Goal: Task Accomplishment & Management: Manage account settings

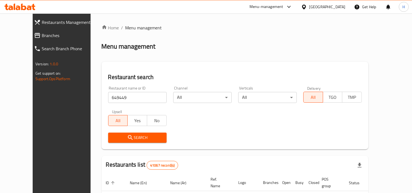
click at [119, 141] on span "Search" at bounding box center [138, 137] width 50 height 7
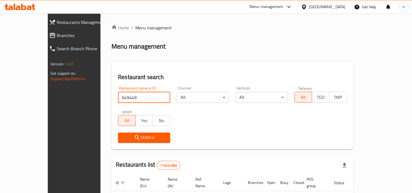
click at [118, 99] on input "649449" at bounding box center [144, 97] width 52 height 11
type input "649449"
drag, startPoint x: 122, startPoint y: 149, endPoint x: 125, endPoint y: 145, distance: 4.9
click at [122, 149] on div "Restaurant search Restaurant name or ID 649449 Restaurant name or ID Channel Al…" at bounding box center [232, 106] width 242 height 88
click at [125, 144] on div "Search" at bounding box center [144, 137] width 59 height 17
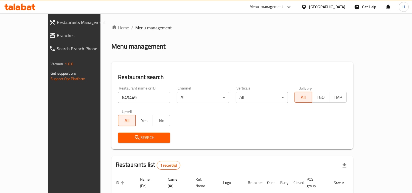
click at [129, 136] on span "Search" at bounding box center [143, 137] width 43 height 7
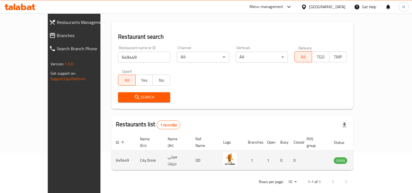
scroll to position [41, 0]
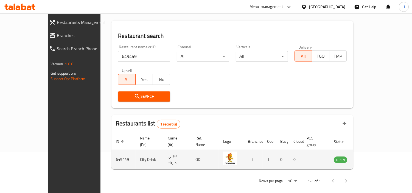
click at [111, 151] on td "649449" at bounding box center [123, 159] width 24 height 19
drag, startPoint x: 187, startPoint y: 156, endPoint x: 273, endPoint y: 153, distance: 85.7
click at [193, 155] on td "OD" at bounding box center [205, 159] width 28 height 19
click at [273, 153] on td "1" at bounding box center [269, 159] width 13 height 19
drag, startPoint x: 327, startPoint y: 152, endPoint x: 338, endPoint y: 151, distance: 11.5
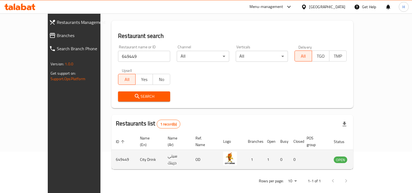
click at [327, 152] on td "enhanced table" at bounding box center [315, 159] width 27 height 19
click at [377, 153] on td "enhanced table" at bounding box center [367, 159] width 19 height 19
click at [358, 157] on td "OPEN" at bounding box center [343, 159] width 29 height 19
click at [347, 157] on span "OPEN" at bounding box center [340, 160] width 13 height 6
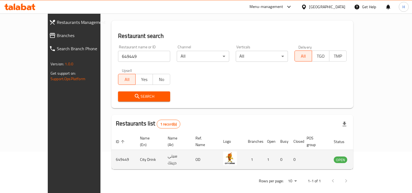
click at [377, 150] on td "enhanced table" at bounding box center [367, 159] width 19 height 19
click at [369, 158] on icon "enhanced table" at bounding box center [366, 160] width 6 height 5
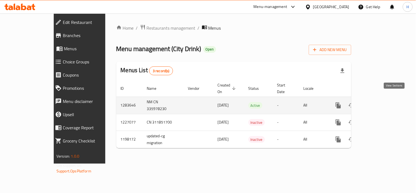
click at [382, 102] on icon "enhanced table" at bounding box center [378, 105] width 7 height 7
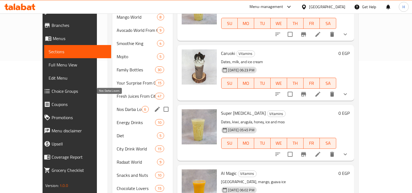
scroll to position [122, 0]
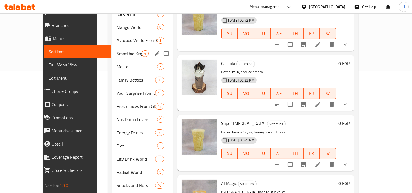
click at [126, 47] on div "Smoothie King 4" at bounding box center [142, 53] width 60 height 13
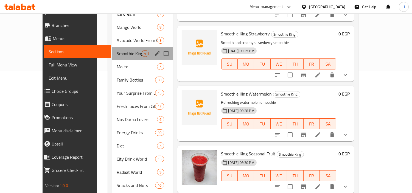
click at [123, 47] on div "Smoothie King 4" at bounding box center [142, 53] width 60 height 13
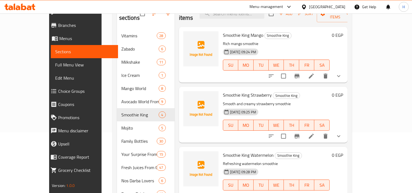
scroll to position [4, 0]
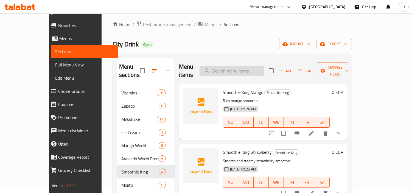
click at [243, 70] on input "search" at bounding box center [232, 71] width 65 height 10
paste input "عصير سموزي حجم كبير"
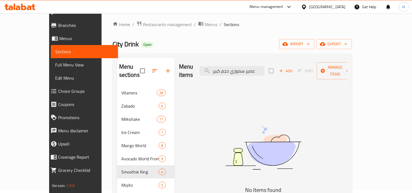
click at [283, 71] on div "Menu items عصير سموزي حجم كبير Add Sort Manage items" at bounding box center [263, 71] width 169 height 26
click at [264, 68] on input "عصير سموزي حجم كبير" at bounding box center [232, 71] width 65 height 10
click at [243, 70] on input "سموزي حجم كبير" at bounding box center [232, 71] width 65 height 10
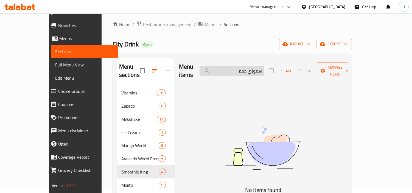
click at [260, 70] on input "سموزي حجم" at bounding box center [232, 71] width 65 height 10
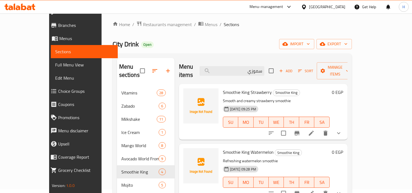
click at [241, 72] on div "Menu items سموزي Add Sort Manage items" at bounding box center [263, 71] width 169 height 26
click at [243, 69] on input "سموزي" at bounding box center [232, 71] width 65 height 10
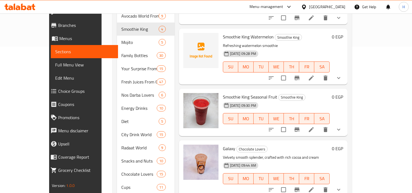
scroll to position [156, 0]
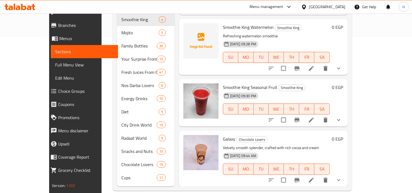
type input "smooth"
click at [345, 113] on button "show more" at bounding box center [338, 119] width 13 height 13
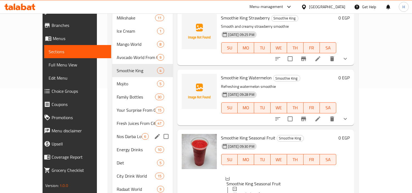
scroll to position [95, 0]
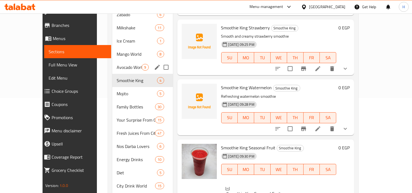
click at [112, 63] on div "Avocado World From City Drink 9" at bounding box center [142, 67] width 60 height 13
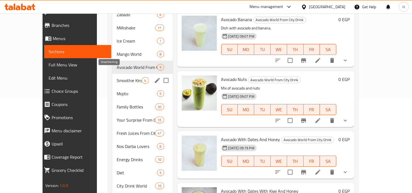
click at [117, 77] on span "Smoothie King" at bounding box center [129, 80] width 25 height 7
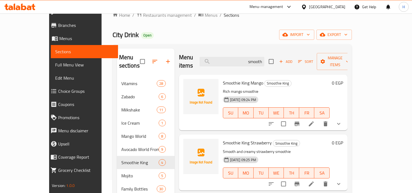
scroll to position [4, 0]
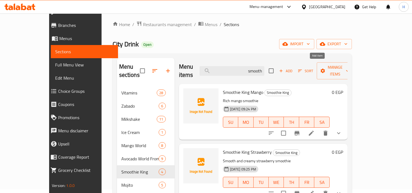
click at [284, 68] on icon "button" at bounding box center [281, 70] width 5 height 5
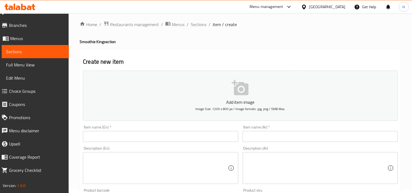
click at [161, 134] on input "text" at bounding box center [160, 136] width 155 height 11
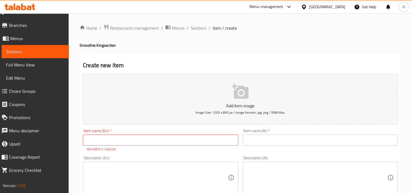
click at [284, 147] on div "Item name (Ar)   * Item name (Ar) *" at bounding box center [319, 140] width 159 height 27
click at [284, 133] on div "Item name (Ar)   * Item name (Ar) *" at bounding box center [320, 137] width 155 height 17
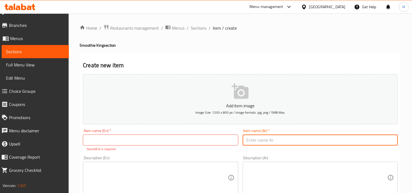
click at [285, 141] on input "text" at bounding box center [320, 140] width 155 height 11
paste input "مشريب عصير سموزي حجم كبير"
click at [383, 143] on input "مشريب عصير سموزي حجم كبير" at bounding box center [320, 140] width 155 height 11
type input "مشروب عصير سموزي حجم كبير"
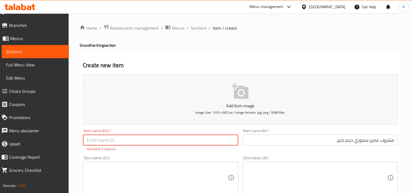
click at [204, 140] on input "text" at bounding box center [160, 140] width 155 height 11
click at [336, 142] on input "مشروب عصير سموزي حجم كبير" at bounding box center [320, 140] width 155 height 11
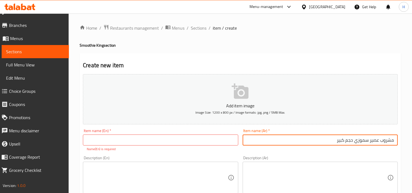
click at [336, 142] on input "مشروب عصير سموزي حجم كبير" at bounding box center [320, 140] width 155 height 11
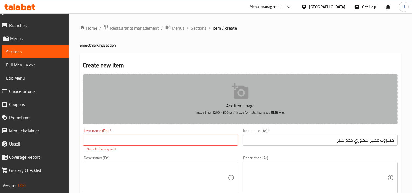
click at [136, 96] on button "Add item image Image Size: 1200 x 800 px / Image formats: jpg, png / 5MB Max." at bounding box center [240, 99] width 315 height 50
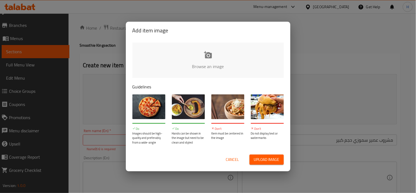
click at [227, 158] on span "Cancel" at bounding box center [232, 159] width 13 height 7
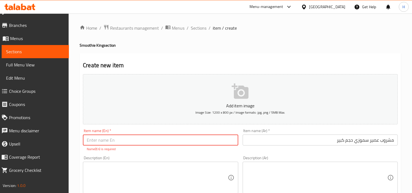
click at [121, 137] on input "text" at bounding box center [160, 140] width 155 height 11
paste input "Large Smoothie [PERSON_NAME]"
type input "Large Smoothie [PERSON_NAME]"
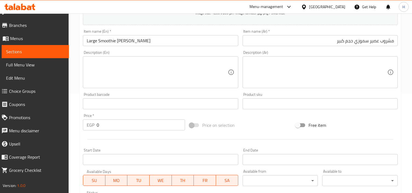
scroll to position [122, 0]
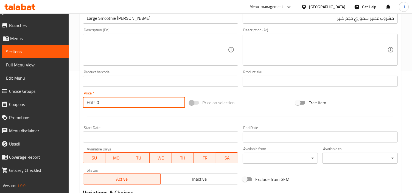
paste input "20"
drag, startPoint x: 110, startPoint y: 105, endPoint x: 94, endPoint y: 102, distance: 15.7
click at [94, 102] on div "EGP 0 Price *" at bounding box center [134, 102] width 102 height 11
type input "200"
click at [250, 117] on div at bounding box center [240, 116] width 319 height 13
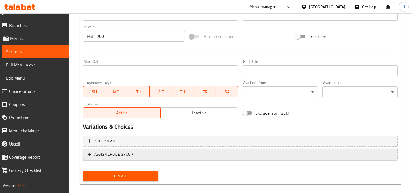
scroll to position [194, 0]
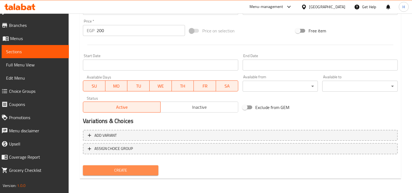
click at [131, 165] on button "Create" at bounding box center [120, 170] width 75 height 10
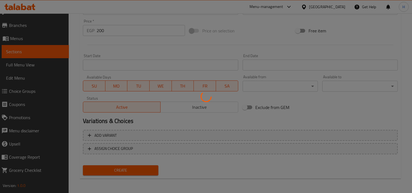
type input "0"
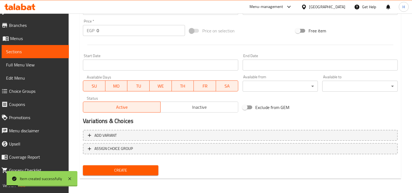
click at [41, 54] on span "Sections" at bounding box center [35, 51] width 58 height 7
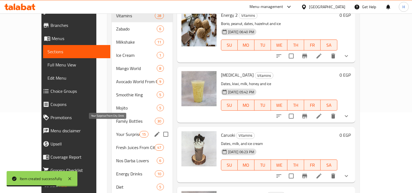
scroll to position [91, 0]
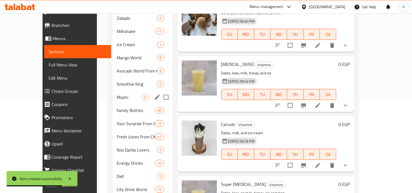
click at [117, 81] on span "Smoothie King" at bounding box center [137, 84] width 40 height 7
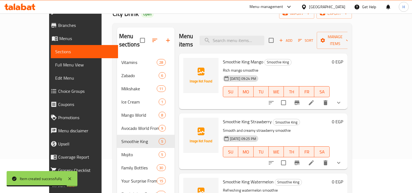
scroll to position [30, 0]
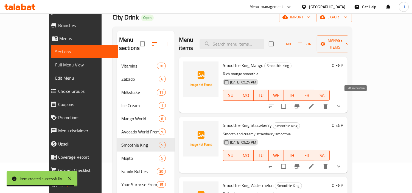
click at [314, 104] on icon at bounding box center [311, 106] width 5 height 5
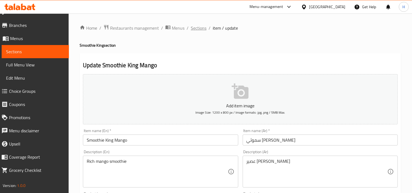
click at [194, 28] on span "Sections" at bounding box center [199, 28] width 16 height 7
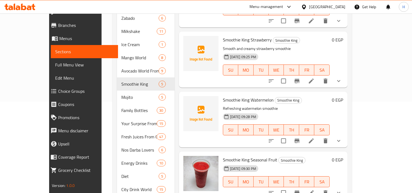
scroll to position [156, 0]
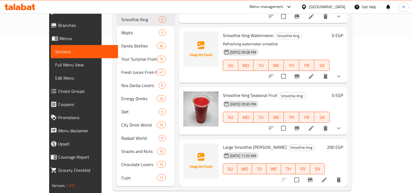
click at [332, 175] on li at bounding box center [324, 180] width 15 height 10
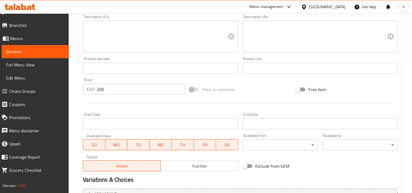
scroll to position [183, 0]
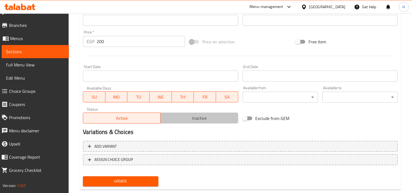
click at [189, 115] on span "Inactive" at bounding box center [199, 118] width 73 height 8
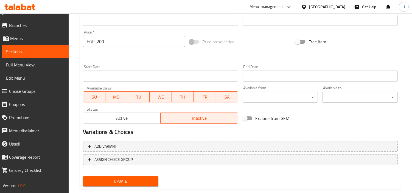
click at [150, 176] on button "Update" at bounding box center [120, 181] width 75 height 10
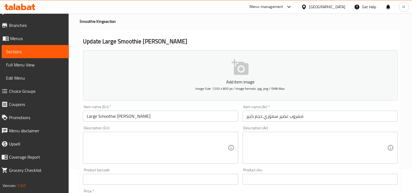
scroll to position [0, 0]
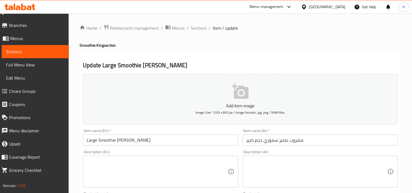
click at [201, 27] on span "Sections" at bounding box center [199, 28] width 16 height 7
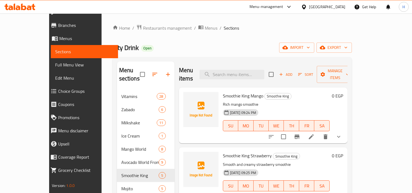
click at [58, 88] on span "Choice Groups" at bounding box center [85, 91] width 55 height 7
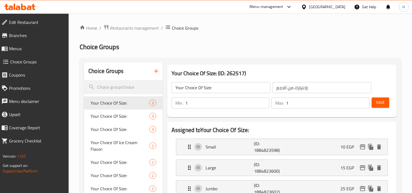
click at [155, 70] on icon "button" at bounding box center [156, 71] width 7 height 7
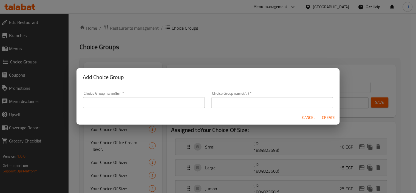
click at [159, 104] on input "text" at bounding box center [144, 102] width 122 height 11
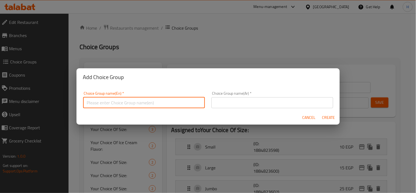
type input "T"
click at [97, 105] on input "Your choice Of" at bounding box center [144, 102] width 122 height 11
click at [132, 105] on input "Your Choice Of" at bounding box center [144, 102] width 122 height 11
type input "Your Choice Of 1st Smoothie:"
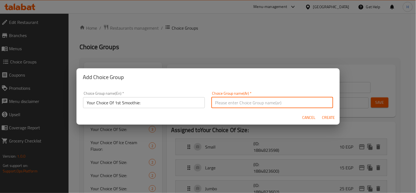
click at [231, 101] on input "text" at bounding box center [273, 102] width 122 height 11
type input "إختيارك من الإسموثي الأول:"
click at [325, 117] on span "Create" at bounding box center [329, 117] width 13 height 7
type input "Your Choice Of 1st Smoothie:"
type input "إختيارك من الإسموثي الأول:"
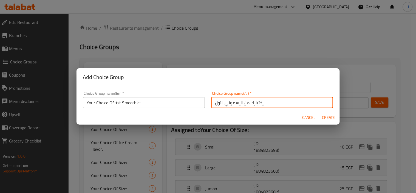
type input "0"
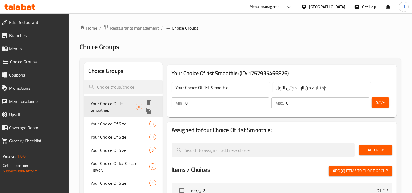
click at [125, 108] on span "Your Choice Of 1st Smoothie:" at bounding box center [113, 106] width 45 height 13
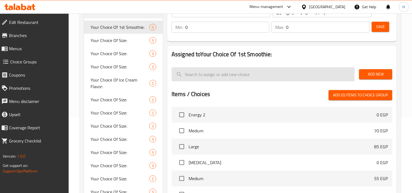
scroll to position [61, 0]
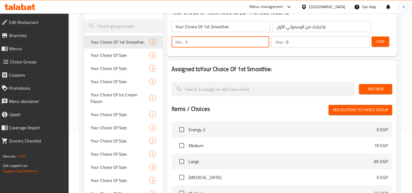
type input "1"
click at [263, 40] on input "1" at bounding box center [227, 42] width 84 height 11
type input "1"
click at [363, 40] on input "1" at bounding box center [327, 42] width 83 height 11
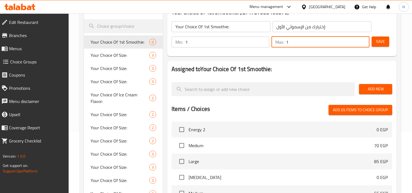
click at [380, 88] on span "Add New" at bounding box center [375, 89] width 24 height 7
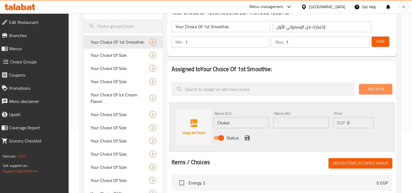
click at [373, 89] on span "Add New" at bounding box center [375, 89] width 24 height 7
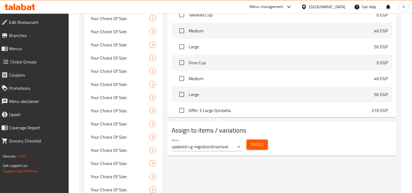
scroll to position [183, 0]
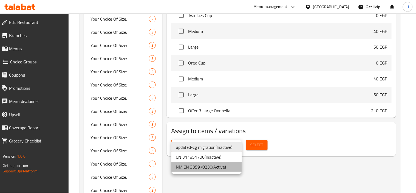
click at [218, 164] on li "NM CN 335978230 ( Active )" at bounding box center [207, 167] width 71 height 10
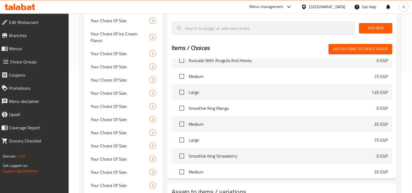
scroll to position [2605, 0]
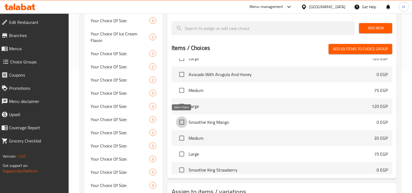
click at [183, 119] on input "checkbox" at bounding box center [182, 122] width 12 height 12
checkbox input "true"
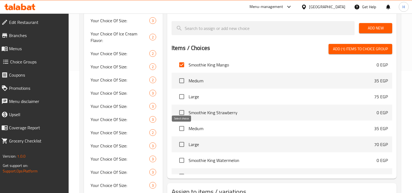
scroll to position [2666, 0]
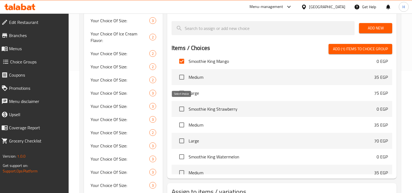
click at [184, 109] on input "checkbox" at bounding box center [182, 109] width 12 height 12
checkbox input "true"
click at [182, 155] on input "checkbox" at bounding box center [182, 157] width 12 height 12
checkbox input "true"
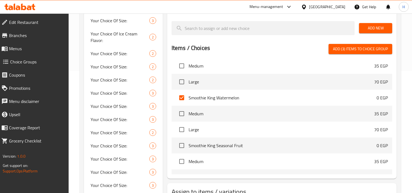
scroll to position [2727, 0]
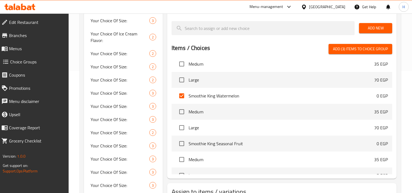
click at [185, 141] on input "checkbox" at bounding box center [182, 144] width 12 height 12
checkbox input "true"
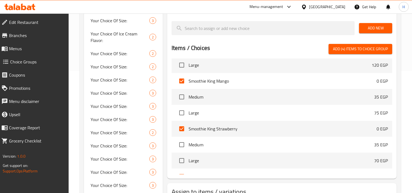
scroll to position [2636, 0]
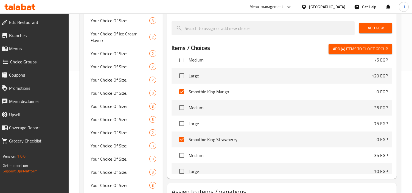
click at [350, 50] on span "Add (4) items to choice group" at bounding box center [360, 49] width 55 height 7
checkbox input "false"
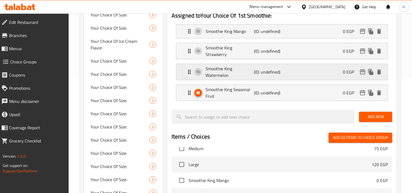
scroll to position [61, 0]
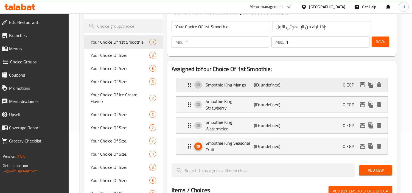
click at [269, 86] on p "(ID: undefined)" at bounding box center [270, 85] width 32 height 7
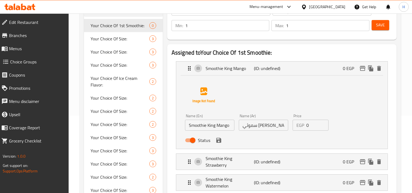
scroll to position [91, 0]
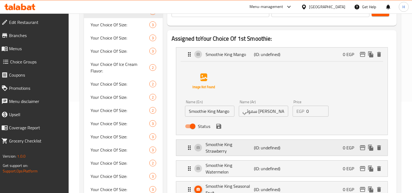
click at [298, 144] on div "Smoothie King Strawberry (ID: undefined) 0 EGP" at bounding box center [283, 148] width 195 height 16
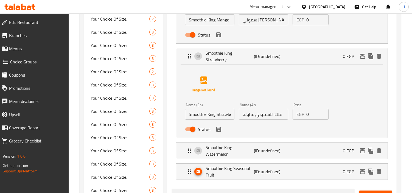
scroll to position [152, 0]
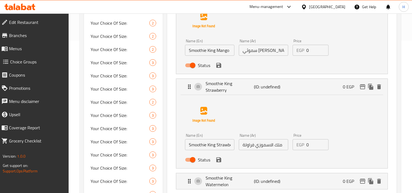
click at [264, 54] on input "سموثي [PERSON_NAME]" at bounding box center [263, 50] width 49 height 11
click at [262, 144] on input "ملك الاسموزي فراولة" at bounding box center [263, 144] width 49 height 11
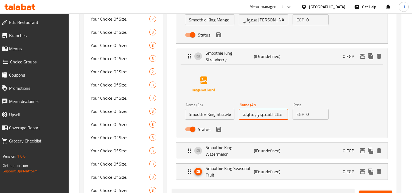
click at [262, 147] on p "(ID: undefined)" at bounding box center [270, 150] width 32 height 7
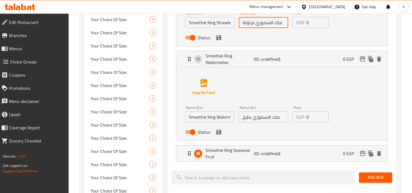
click at [275, 152] on p "(ID: undefined)" at bounding box center [270, 153] width 32 height 7
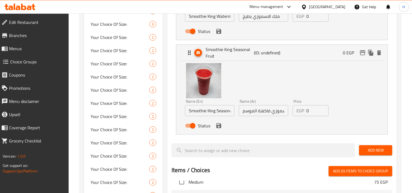
scroll to position [366, 0]
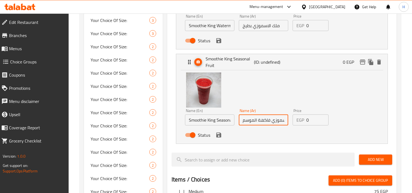
click at [276, 122] on input "ملك الاسموزي فاكهة الموسم" at bounding box center [263, 119] width 49 height 11
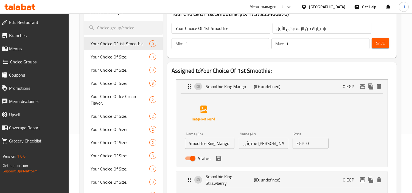
scroll to position [30, 0]
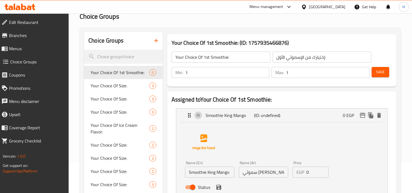
click at [383, 73] on span "Save" at bounding box center [380, 72] width 9 height 7
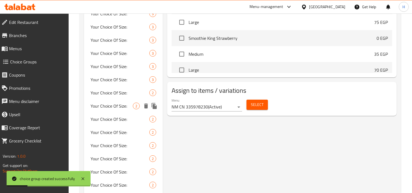
scroll to position [454, 0]
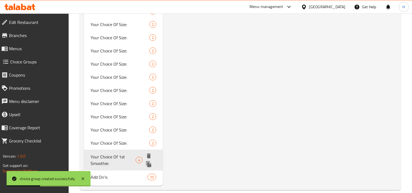
click at [148, 161] on icon "duplicate" at bounding box center [148, 164] width 7 height 7
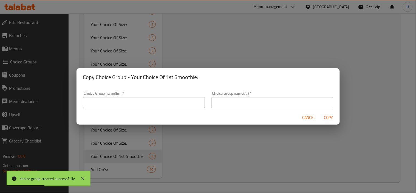
click at [139, 97] on input "text" at bounding box center [144, 102] width 122 height 11
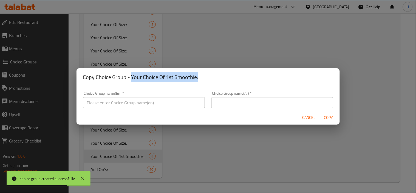
drag, startPoint x: 197, startPoint y: 77, endPoint x: 131, endPoint y: 75, distance: 66.2
click at [131, 75] on h2 "Copy Choice Group - Your Choice Of 1st Smoothie:" at bounding box center [208, 77] width 250 height 9
copy h2 "Your Choice Of 1st Smoothie:"
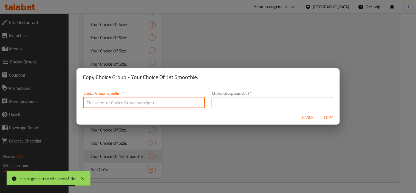
click at [103, 99] on input "text" at bounding box center [144, 102] width 122 height 11
paste input "Your Choice Of 1st Smoothie:"
click at [117, 103] on input "Your Choice Of 1st Smoothie:" at bounding box center [144, 102] width 122 height 11
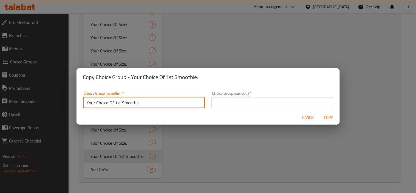
click at [116, 102] on input "Your Choice Of 1st Smoothie:" at bounding box center [144, 102] width 122 height 11
type input "Your Choice Of 2nd Smoothie:"
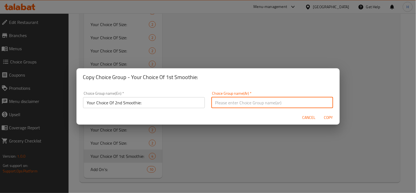
click at [284, 102] on input "text" at bounding box center [273, 102] width 122 height 11
type input "Y"
type input "إختيارك من الأسموثي الثاني:"
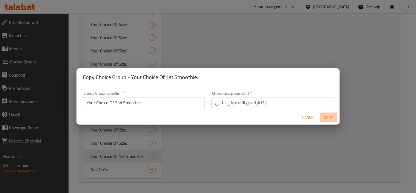
click at [332, 116] on span "Copy" at bounding box center [329, 117] width 13 height 7
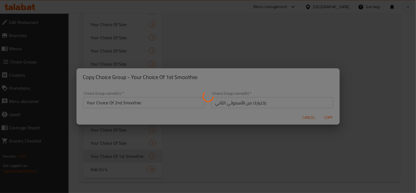
type input "Your Choice Of 2nd Smoothie:"
type input "إختيارك من الأسموثي الثاني:"
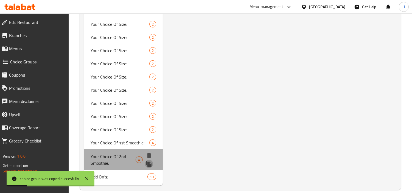
click at [151, 161] on icon "duplicate" at bounding box center [149, 164] width 7 height 7
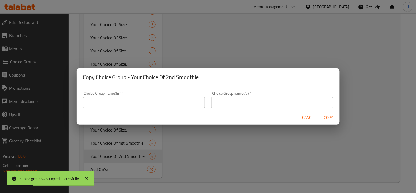
click at [150, 107] on input "text" at bounding box center [144, 102] width 122 height 11
drag, startPoint x: 206, startPoint y: 76, endPoint x: 131, endPoint y: 79, distance: 74.7
click at [131, 79] on h2 "Copy Choice Group - Your Choice Of 2nd Smoothie:" at bounding box center [208, 77] width 250 height 9
copy h2 "Your Choice Of 2nd Smoothie:"
click at [136, 108] on input "text" at bounding box center [144, 102] width 122 height 11
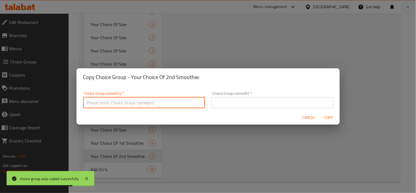
paste input "Your Choice Of 2nd Smoothie:"
type input "Your Choice Of 2nd Smoothie:"
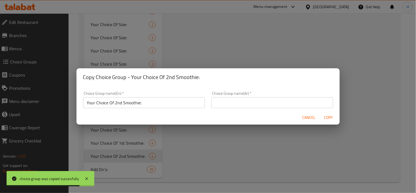
click at [263, 108] on div "Choice Group name(Ar)   * Choice Group name(Ar) *" at bounding box center [272, 99] width 128 height 23
click at [267, 101] on input "text" at bounding box center [273, 102] width 122 height 11
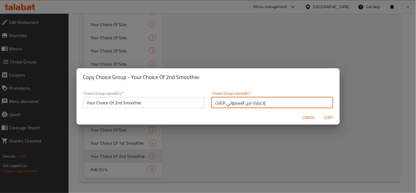
type input "إختيارك من الاسموثي الثالث:"
click at [116, 105] on input "Your Choice Of 2nd Smoothie:" at bounding box center [144, 102] width 122 height 11
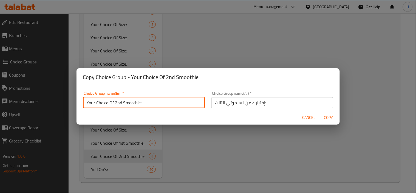
click at [117, 105] on input "Your Choice Of 2nd Smoothie:" at bounding box center [144, 102] width 122 height 11
click at [118, 105] on input "Your Choice Of 2nd Smoothie:" at bounding box center [144, 102] width 122 height 11
type input "Your Choice Of 3rd Smoothie:"
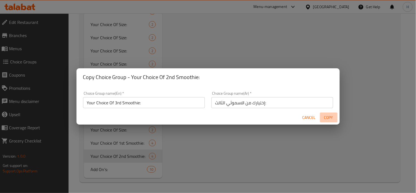
click at [330, 113] on button "Copy" at bounding box center [329, 118] width 18 height 10
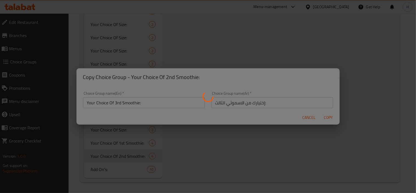
type input "Your Choice Of 3rd Smoothie:"
type input "إختيارك من الاسموثي الثالث:"
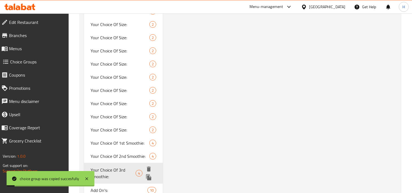
click at [152, 175] on icon "duplicate" at bounding box center [148, 177] width 7 height 7
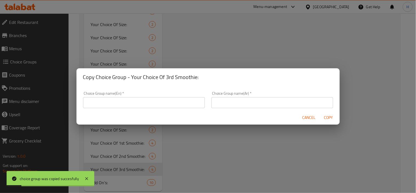
click at [150, 97] on input "text" at bounding box center [144, 102] width 122 height 11
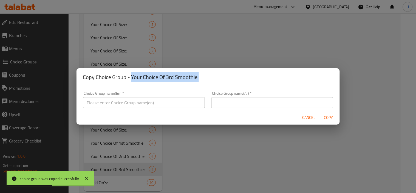
drag, startPoint x: 202, startPoint y: 76, endPoint x: 131, endPoint y: 79, distance: 71.2
click at [131, 79] on h2 "Copy Choice Group - Your Choice Of 3rd Smoothie:" at bounding box center [208, 77] width 250 height 9
copy h2 "Your Choice Of 3rd Smoothie:"
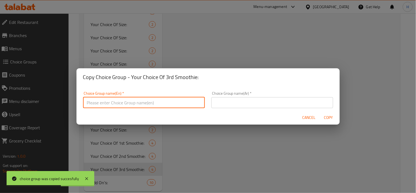
click at [136, 102] on input "text" at bounding box center [144, 102] width 122 height 11
paste input "Your Choice Of 3rd Smoothie:"
click at [119, 103] on input "Your Choice Of 3rd Smoothie:" at bounding box center [144, 102] width 122 height 11
type input "Your Choice Of 4thSmoothie:"
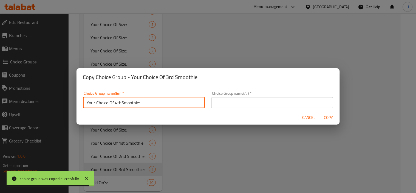
click at [228, 99] on input "text" at bounding box center [273, 102] width 122 height 11
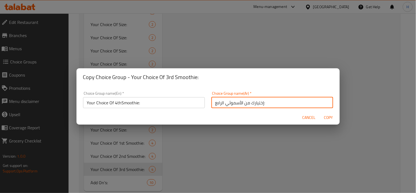
type input "إختيارك من الأسموثي الرابع:"
click at [324, 115] on span "Copy" at bounding box center [329, 117] width 13 height 7
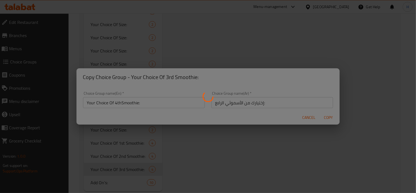
type input "Your Choice Of 4thSmoothie:"
type input "إختيارك من الأسموثي الرابع:"
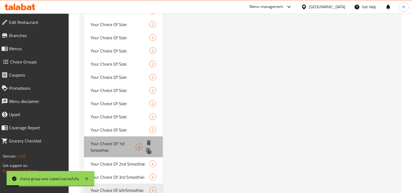
click at [116, 146] on span "Your Choice Of 1st Smoothie:" at bounding box center [113, 146] width 45 height 13
type input "Your Choice Of 1st Smoothie:"
type input "إختيارك من الإسموثي الأول:"
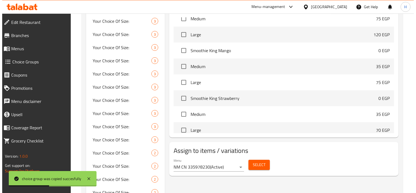
scroll to position [315, 0]
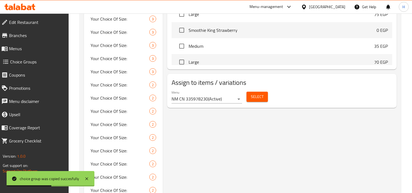
click at [263, 100] on button "Select" at bounding box center [257, 97] width 21 height 10
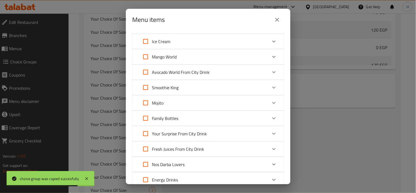
scroll to position [61, 0]
click at [190, 95] on div "Mojito Blueberry Mojito 0 EGP Your choice of: Medium 50 EGP Large 70 EGP Red Be…" at bounding box center [209, 102] width 152 height 15
click at [191, 87] on div "Smoothie King" at bounding box center [203, 86] width 128 height 13
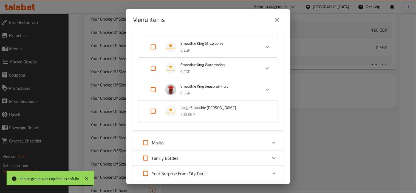
scroll to position [152, 0]
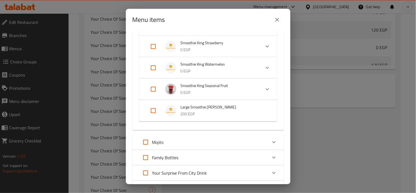
click at [156, 113] on input "Expand" at bounding box center [153, 110] width 13 height 13
checkbox input "true"
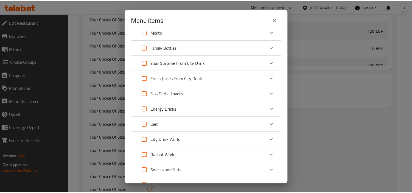
scroll to position [329, 0]
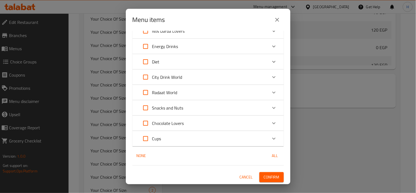
click at [270, 174] on span "Confirm" at bounding box center [272, 177] width 16 height 7
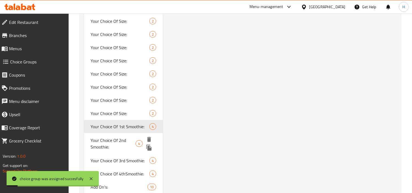
scroll to position [501, 0]
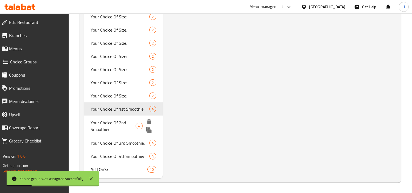
click at [119, 125] on span "Your Choice Of 2nd Smoothie:" at bounding box center [113, 125] width 45 height 13
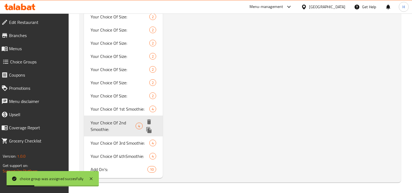
type input "Your Choice Of 2nd Smoothie:"
type input "إختيارك من الأسموثي الثاني:"
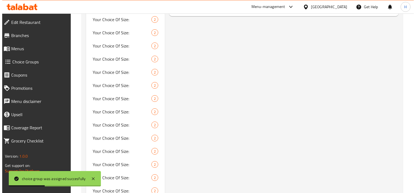
scroll to position [341, 0]
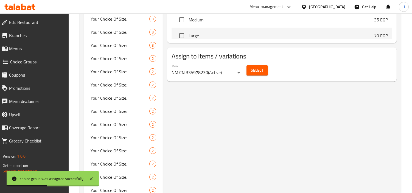
click at [257, 71] on span "Select" at bounding box center [257, 70] width 13 height 7
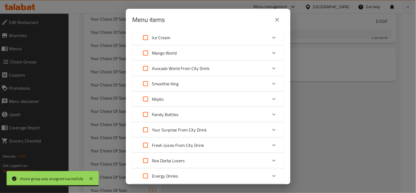
scroll to position [61, 0]
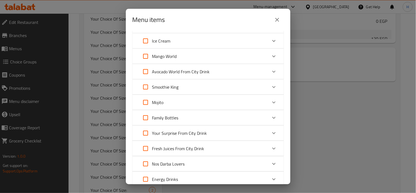
click at [185, 88] on div "Smoothie King" at bounding box center [203, 86] width 128 height 13
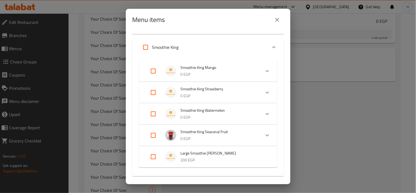
scroll to position [122, 0]
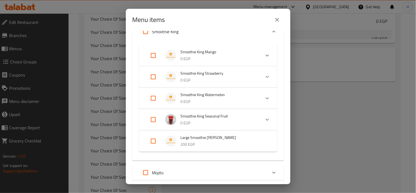
click at [153, 141] on input "Expand" at bounding box center [153, 141] width 13 height 13
checkbox input "true"
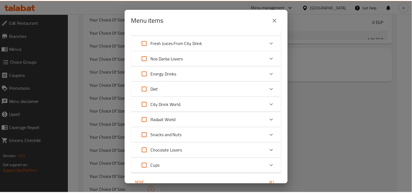
scroll to position [329, 0]
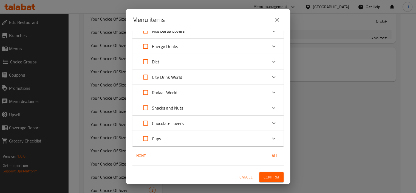
click at [267, 172] on button "Confirm" at bounding box center [272, 177] width 24 height 10
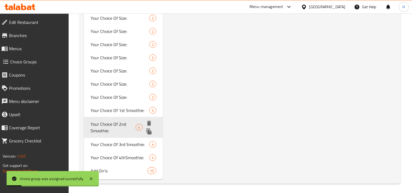
scroll to position [501, 0]
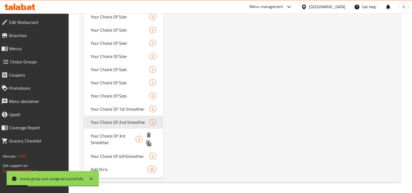
click at [113, 140] on span "Your Choice Of 3rd Smoothie:" at bounding box center [113, 139] width 45 height 13
type input "Your Choice Of 3rd Smoothie:"
type input "إختيارك من الاسموثي الثالث:"
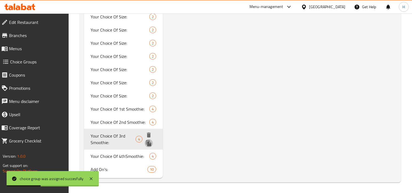
click at [147, 143] on icon "duplicate" at bounding box center [148, 143] width 7 height 7
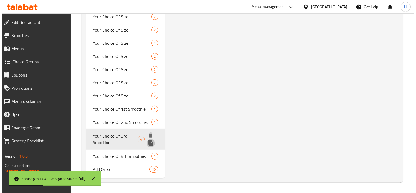
scroll to position [493, 0]
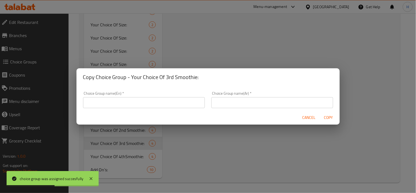
click at [304, 116] on span "Cancel" at bounding box center [309, 117] width 13 height 7
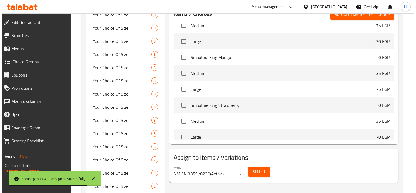
scroll to position [305, 0]
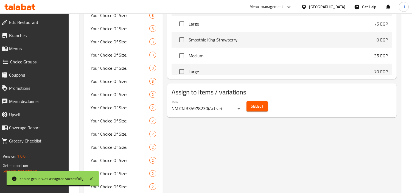
click at [256, 114] on div "Select" at bounding box center [257, 106] width 26 height 15
click at [257, 109] on span "Select" at bounding box center [257, 106] width 13 height 7
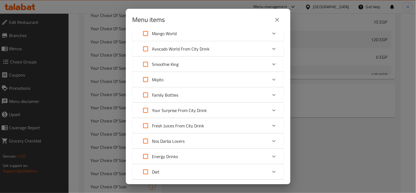
scroll to position [91, 0]
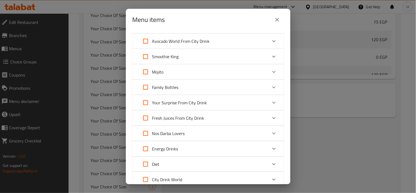
click at [195, 61] on div "Smoothie King" at bounding box center [203, 56] width 128 height 13
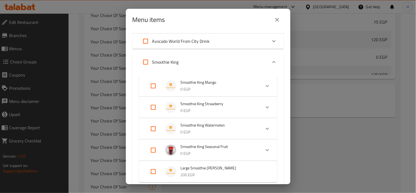
scroll to position [213, 0]
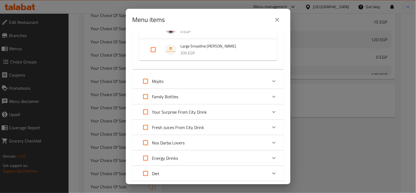
click at [156, 49] on input "Expand" at bounding box center [153, 49] width 13 height 13
checkbox input "true"
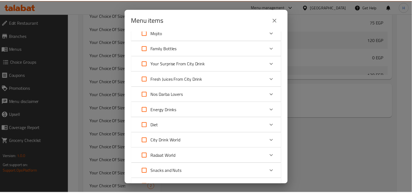
scroll to position [329, 0]
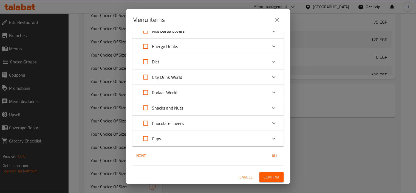
click at [270, 177] on span "Confirm" at bounding box center [272, 177] width 16 height 7
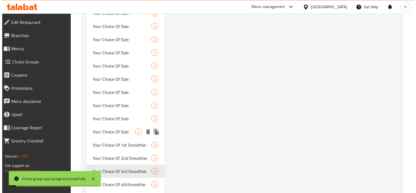
scroll to position [493, 0]
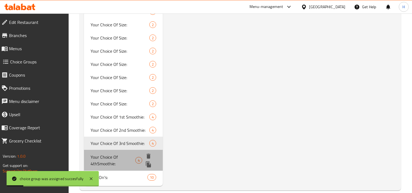
click at [127, 161] on span "Your Choice Of 4thSmoothie:" at bounding box center [113, 160] width 45 height 13
type input "Your Choice Of 4thSmoothie:"
type input "إختيارك من الأسموثي الرابع:"
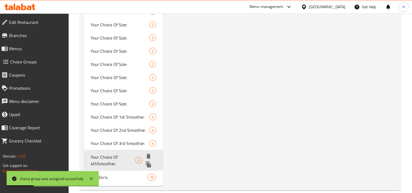
click at [128, 158] on span "Your Choice Of 4thSmoothie:" at bounding box center [113, 160] width 45 height 13
click at [148, 161] on icon "duplicate" at bounding box center [148, 164] width 7 height 7
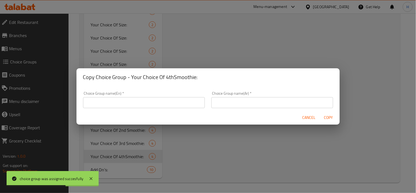
click at [305, 117] on span "Cancel" at bounding box center [309, 117] width 13 height 7
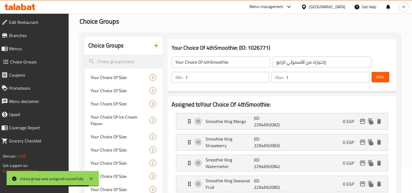
scroll to position [0, 0]
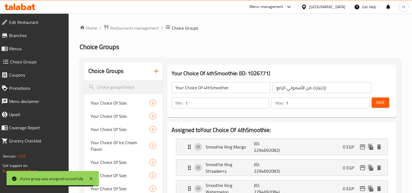
click at [209, 88] on input "Your Choice Of 4thSmoothie:" at bounding box center [221, 87] width 99 height 11
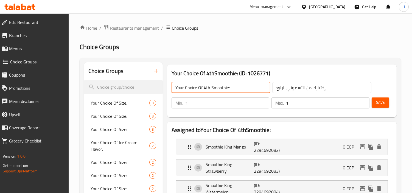
type input "Your Choice Of 4th Smoothie:"
click at [382, 103] on span "Save" at bounding box center [380, 102] width 9 height 7
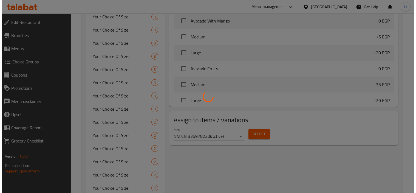
scroll to position [335, 0]
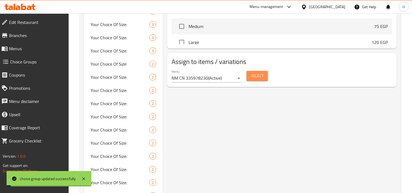
click at [255, 73] on span "Select" at bounding box center [257, 75] width 13 height 7
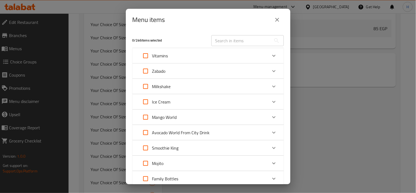
click at [211, 142] on div "Smoothie King" at bounding box center [203, 147] width 128 height 13
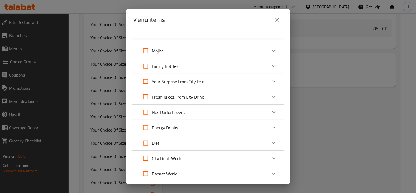
scroll to position [183, 0]
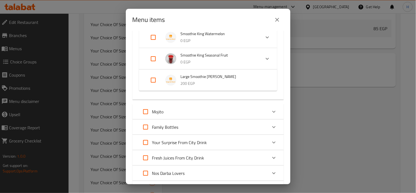
click at [150, 79] on input "Expand" at bounding box center [153, 80] width 13 height 13
checkbox input "true"
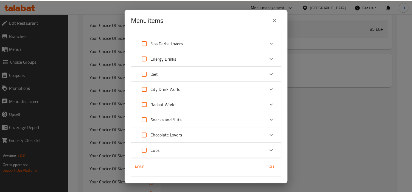
scroll to position [329, 0]
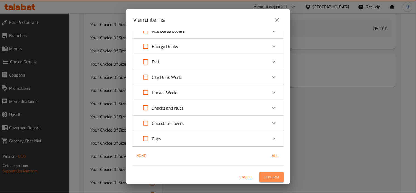
click at [265, 177] on span "Confirm" at bounding box center [272, 177] width 16 height 7
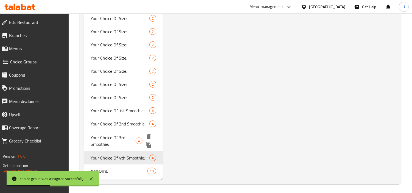
scroll to position [501, 0]
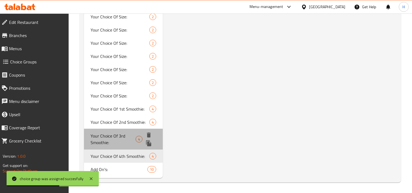
click at [118, 138] on span "Your Choice Of 3rd Smoothie:" at bounding box center [113, 139] width 45 height 13
type input "Your Choice Of 3rd Smoothie:"
type input "إختيارك من الاسموثي الثالث:"
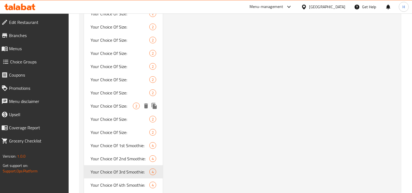
scroll to position [493, 0]
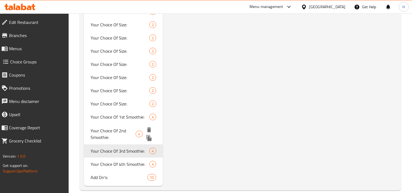
click at [121, 127] on span "Your Choice Of 2nd Smoothie:" at bounding box center [113, 133] width 45 height 13
type input "Your Choice Of 2nd Smoothie:"
type input "إختيارك من الأسموثي الثاني:"
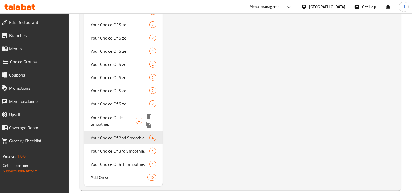
click at [115, 119] on span "Your Choice Of 1st Smoothie:" at bounding box center [113, 120] width 45 height 13
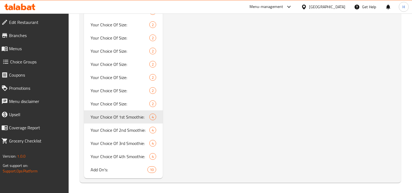
type input "Your Choice Of 1st Smoothie:"
type input "إختيارك من الإسموثي الأول:"
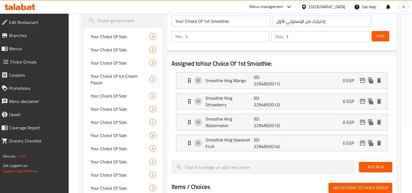
scroll to position [36, 0]
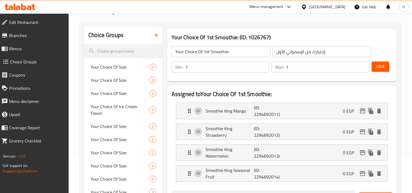
click at [41, 44] on link "Menus" at bounding box center [33, 48] width 72 height 13
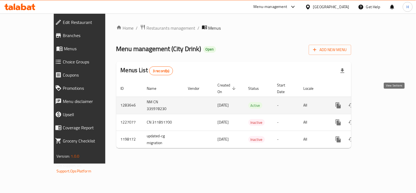
click at [385, 103] on link "enhanced table" at bounding box center [378, 105] width 13 height 13
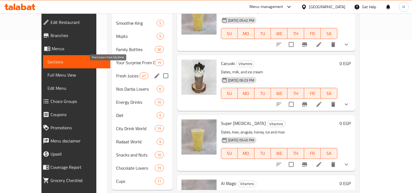
scroll to position [122, 0]
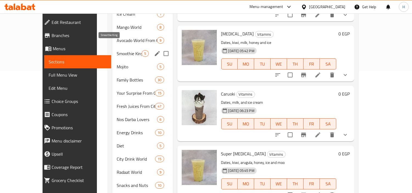
click at [117, 50] on span "Smoothie King" at bounding box center [129, 53] width 25 height 7
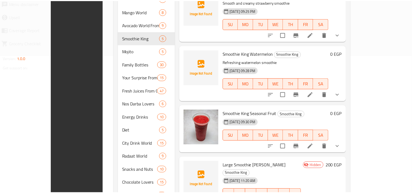
scroll to position [156, 0]
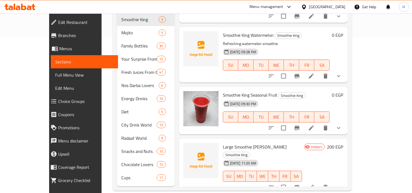
click at [55, 76] on span "Full Menu View" at bounding box center [84, 75] width 58 height 7
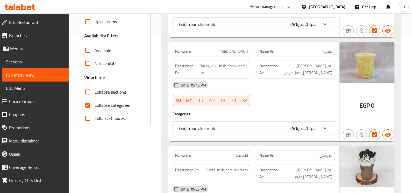
click at [96, 102] on span "Collapse categories" at bounding box center [111, 105] width 35 height 7
click at [94, 102] on input "Collapse categories" at bounding box center [87, 105] width 13 height 13
checkbox input "false"
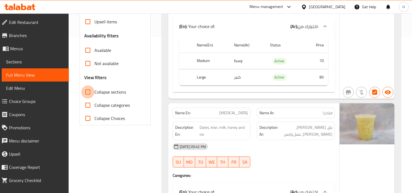
click at [88, 92] on input "Collapse sections" at bounding box center [87, 91] width 13 height 13
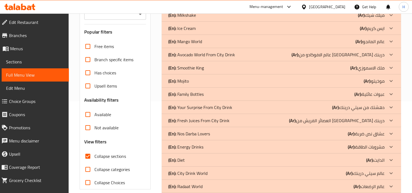
scroll to position [81, 0]
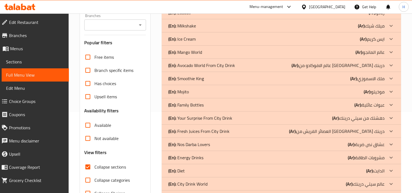
click at [198, 76] on p "(En): Smoothie King" at bounding box center [186, 78] width 36 height 7
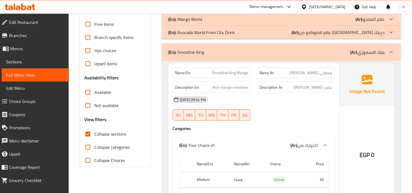
scroll to position [111, 0]
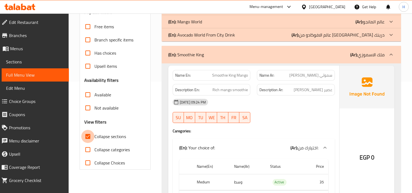
click at [89, 137] on input "Collapse sections" at bounding box center [87, 136] width 13 height 13
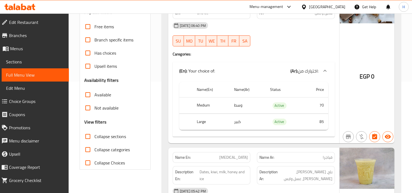
click at [89, 137] on input "Collapse sections" at bounding box center [87, 136] width 13 height 13
checkbox input "true"
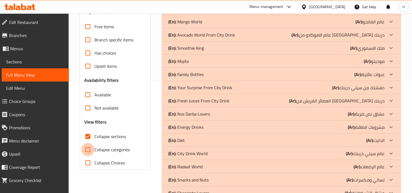
click at [86, 145] on input "Collapse categories" at bounding box center [87, 149] width 13 height 13
checkbox input "true"
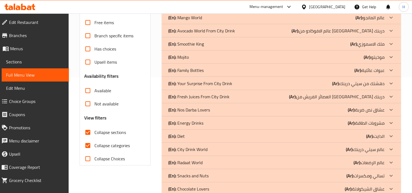
scroll to position [81, 0]
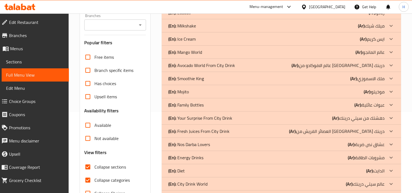
click at [196, 80] on p "(En): Smoothie King" at bounding box center [186, 78] width 36 height 7
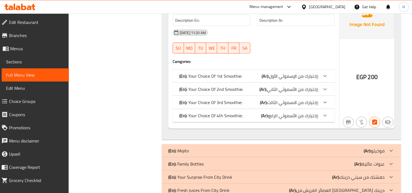
scroll to position [583, 0]
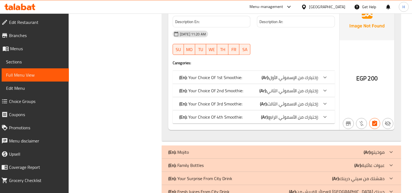
click at [223, 114] on p "(En): Your Choice Of 4th Smoothie:" at bounding box center [210, 117] width 63 height 7
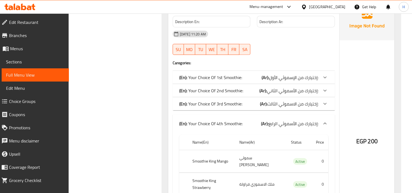
click at [223, 107] on p "(En): Your Choice Of 3rd Smoothie:" at bounding box center [210, 103] width 63 height 7
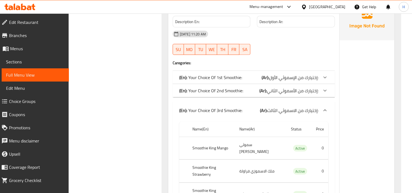
click at [217, 92] on p "(En): Your Choice Of 2nd Smoothie:" at bounding box center [211, 90] width 64 height 7
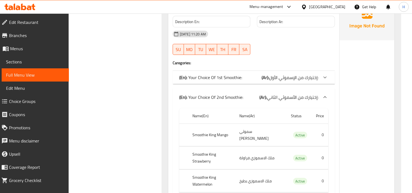
click at [214, 82] on div "(En): Your Choice Of 1st Smoothie: (Ar): إختيارك من الإسموثي الأول:" at bounding box center [254, 77] width 162 height 13
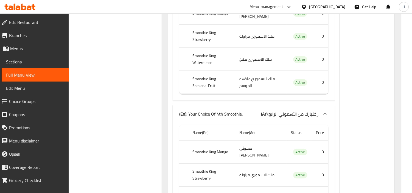
scroll to position [962, 0]
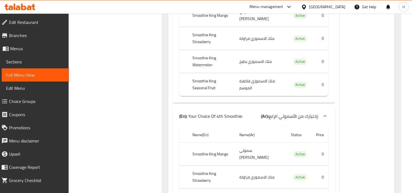
drag, startPoint x: 34, startPoint y: 34, endPoint x: 45, endPoint y: 44, distance: 15.3
click at [34, 34] on span "Branches" at bounding box center [36, 35] width 55 height 7
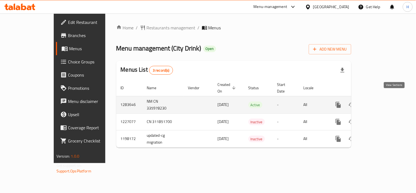
click at [381, 102] on icon "enhanced table" at bounding box center [378, 104] width 5 height 5
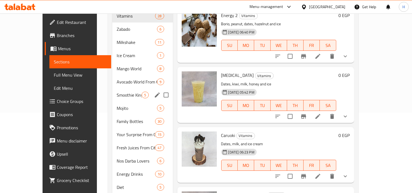
scroll to position [91, 0]
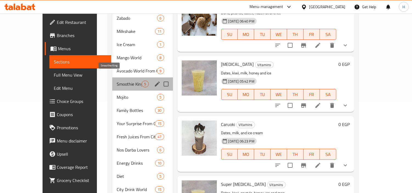
click at [117, 81] on span "Smoothie King" at bounding box center [129, 84] width 25 height 7
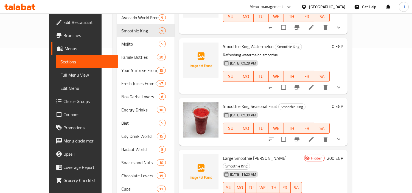
scroll to position [156, 0]
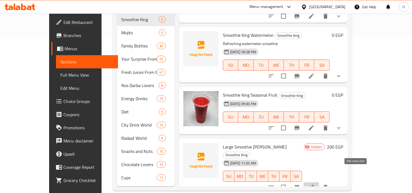
click at [314, 185] on icon at bounding box center [311, 187] width 5 height 5
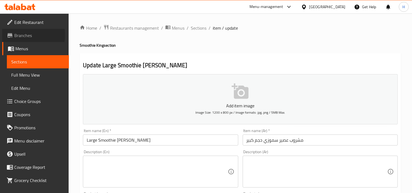
click at [21, 35] on span "Branches" at bounding box center [39, 35] width 50 height 7
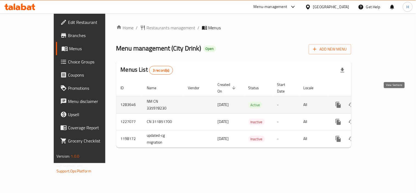
click at [382, 102] on icon "enhanced table" at bounding box center [378, 105] width 7 height 7
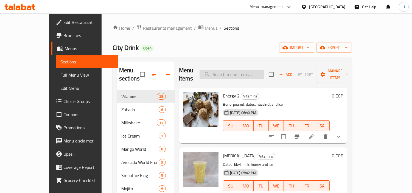
click at [249, 70] on input "search" at bounding box center [232, 75] width 65 height 10
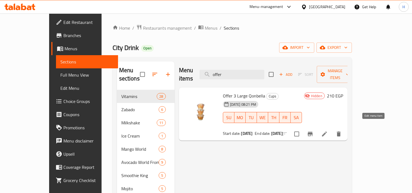
type input "offer"
click at [327, 131] on icon at bounding box center [324, 133] width 5 height 5
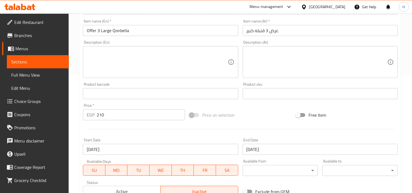
scroll to position [171, 0]
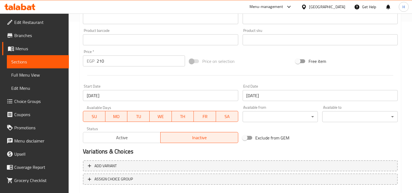
click at [138, 135] on span "Active" at bounding box center [121, 138] width 73 height 8
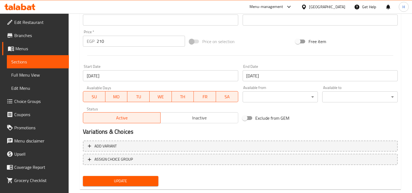
scroll to position [202, 0]
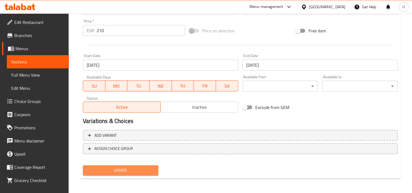
click at [140, 165] on button "Update" at bounding box center [120, 170] width 75 height 10
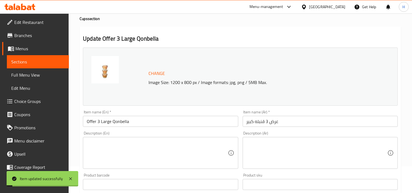
scroll to position [0, 0]
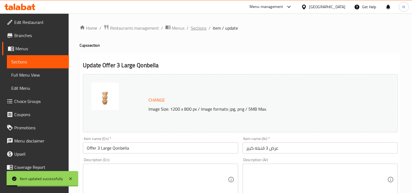
click at [201, 29] on span "Sections" at bounding box center [199, 28] width 16 height 7
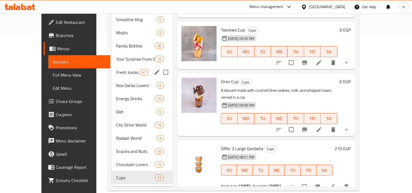
scroll to position [125, 0]
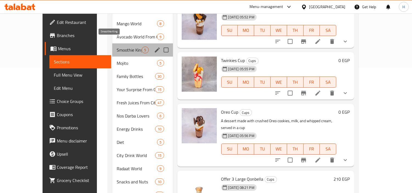
click at [117, 47] on span "Smoothie King" at bounding box center [129, 50] width 25 height 7
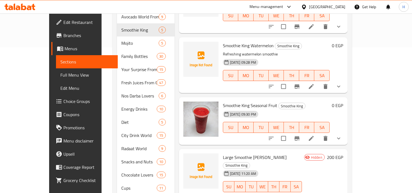
scroll to position [156, 0]
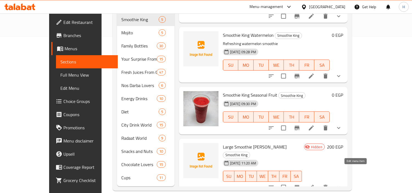
click at [315, 184] on icon at bounding box center [311, 187] width 7 height 7
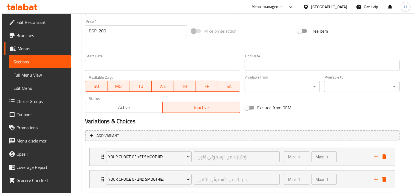
scroll to position [183, 0]
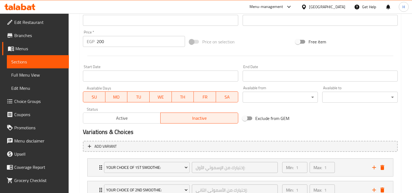
click at [171, 78] on input "Start Date" at bounding box center [160, 76] width 155 height 11
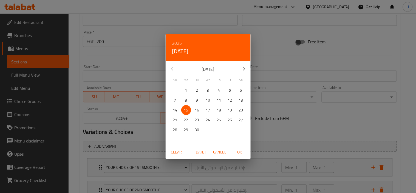
click at [238, 150] on span "OK" at bounding box center [239, 152] width 13 height 7
type input "15-09-2025"
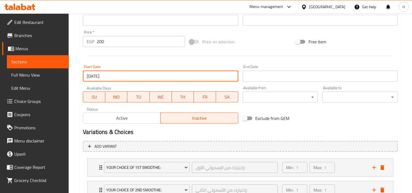
click at [265, 77] on input "Start Date" at bounding box center [320, 76] width 155 height 11
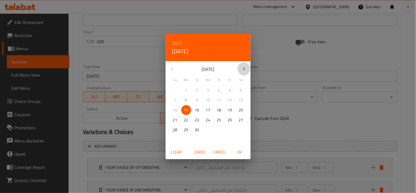
click at [243, 68] on icon "button" at bounding box center [244, 69] width 7 height 7
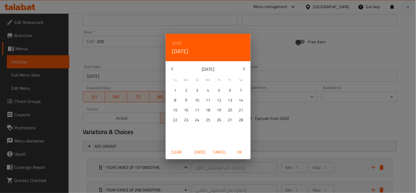
click at [243, 68] on icon "button" at bounding box center [244, 69] width 7 height 7
click at [214, 68] on p "May 2026" at bounding box center [208, 69] width 59 height 7
click at [179, 39] on h6 "2025" at bounding box center [177, 43] width 10 height 8
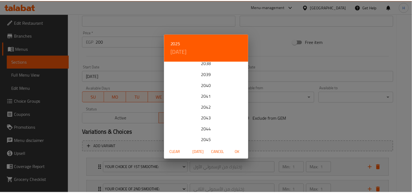
scroll to position [122, 0]
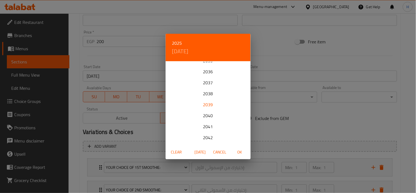
click at [207, 107] on div "2039" at bounding box center [208, 104] width 85 height 11
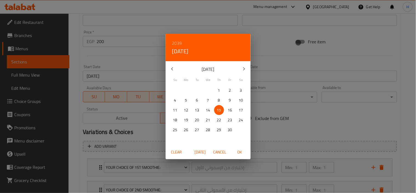
click at [219, 91] on p "1" at bounding box center [219, 90] width 2 height 7
click at [244, 152] on span "OK" at bounding box center [239, 152] width 13 height 7
type input "[DATE]"
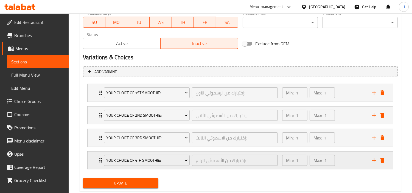
scroll to position [271, 0]
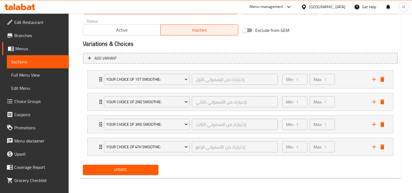
click at [152, 169] on span "Update" at bounding box center [120, 169] width 67 height 7
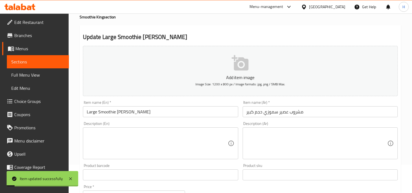
scroll to position [27, 0]
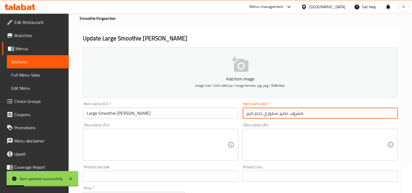
click at [327, 115] on input "مشروب عصير سموزي حجم كبير" at bounding box center [320, 113] width 155 height 11
click at [395, 115] on input "مشروب عصير سموزي حجم كبير" at bounding box center [320, 113] width 155 height 11
type input "4 مشروب عصير سموزي حجم كبير"
click at [84, 112] on input "Large Smoothie [PERSON_NAME]" at bounding box center [160, 113] width 155 height 11
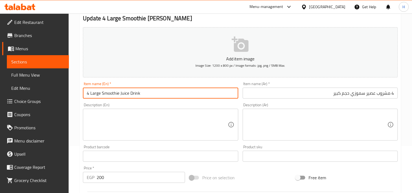
scroll to position [58, 0]
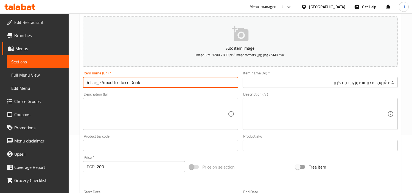
click at [99, 83] on input "4 Large Smoothie Juice Drink" at bounding box center [160, 82] width 155 height 11
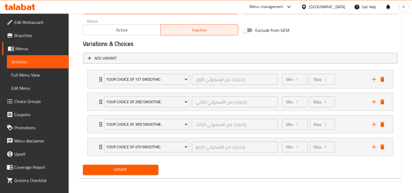
type input "4 Large Size Smoothie Juice Drink"
click at [144, 173] on button "Update" at bounding box center [120, 170] width 75 height 10
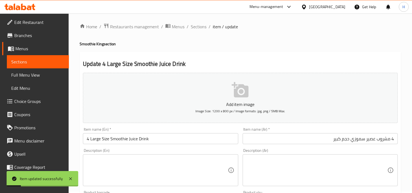
scroll to position [0, 0]
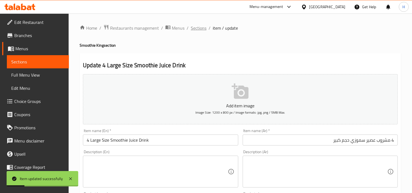
click at [200, 31] on span "Sections" at bounding box center [199, 28] width 16 height 7
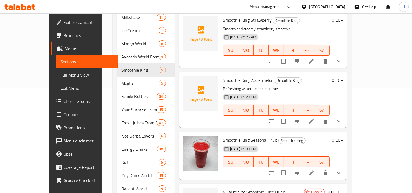
scroll to position [156, 0]
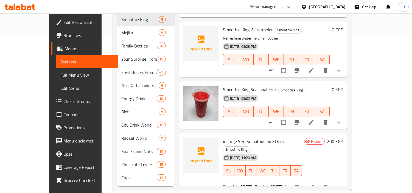
click at [239, 137] on span "4 Large Size Smoothie Juice Drink" at bounding box center [254, 141] width 62 height 8
copy h6 "4 Large Size Smoothie Juice Drink"
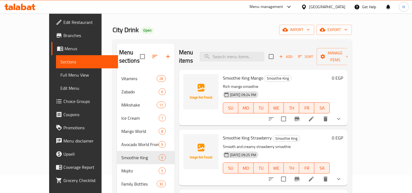
scroll to position [4, 0]
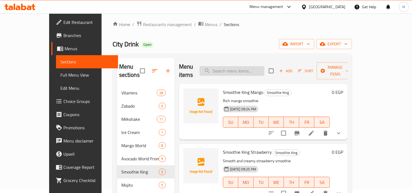
click at [244, 66] on input "search" at bounding box center [232, 71] width 65 height 10
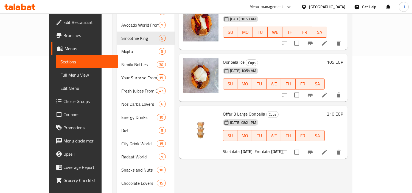
scroll to position [156, 0]
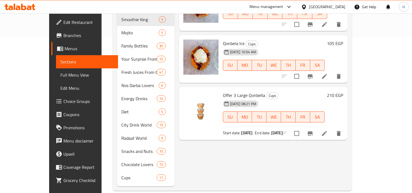
type input "qon"
click at [235, 91] on span "Offer 3 Large Qonbella" at bounding box center [244, 95] width 42 height 8
copy h6 "Offer 3 Large Qonbella"
